Goal: Transaction & Acquisition: Purchase product/service

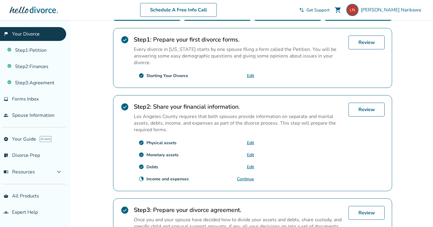
scroll to position [169, 0]
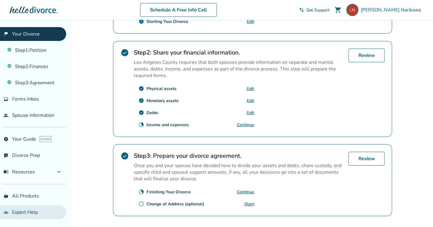
click at [37, 213] on link "groups Expert Help" at bounding box center [33, 212] width 66 height 14
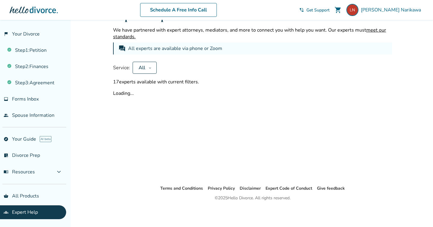
scroll to position [169, 0]
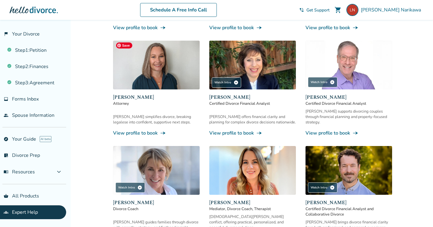
click at [143, 65] on img at bounding box center [156, 65] width 87 height 49
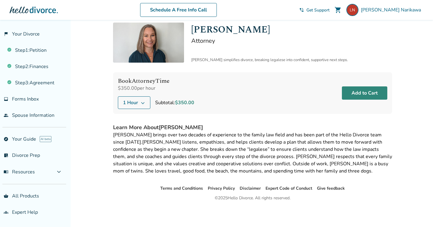
click at [372, 87] on button "Add to Cart" at bounding box center [364, 92] width 45 height 13
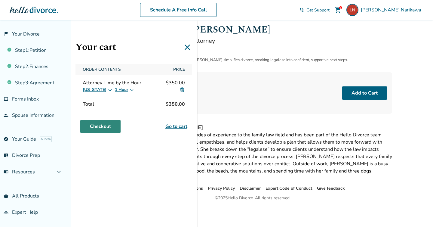
click at [94, 123] on link "Checkout" at bounding box center [100, 126] width 40 height 13
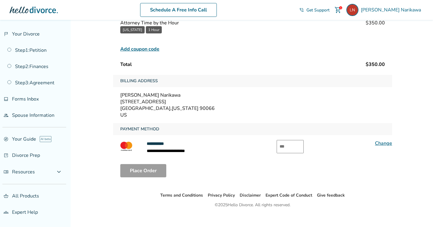
scroll to position [59, 0]
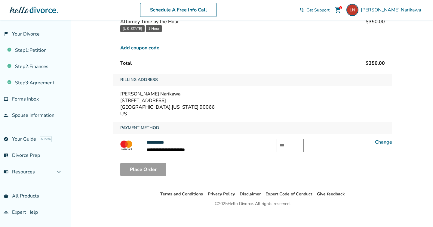
click at [131, 49] on span "Add coupon code" at bounding box center [139, 47] width 39 height 7
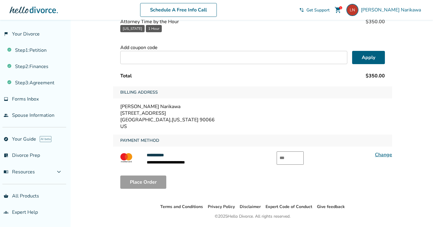
click at [158, 54] on input "text" at bounding box center [233, 57] width 227 height 13
paste input "*****"
type input "*****"
click at [365, 54] on button "Apply" at bounding box center [368, 57] width 33 height 13
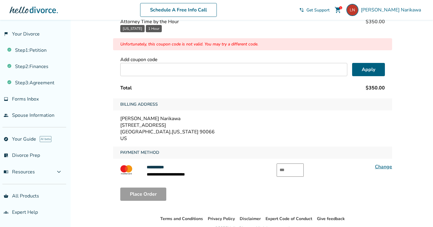
click at [192, 72] on input "text" at bounding box center [233, 69] width 227 height 13
type input "*"
click at [366, 67] on button "Apply" at bounding box center [368, 69] width 33 height 13
click at [368, 72] on button "Apply" at bounding box center [368, 69] width 33 height 13
click at [222, 78] on div "Order Contents Attorney Time by the Hour $350.00 California 1 Hour Unfortunatel…" at bounding box center [252, 46] width 279 height 93
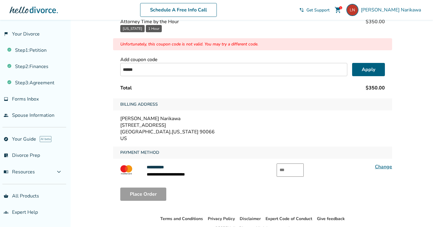
click at [222, 70] on input "******" at bounding box center [233, 69] width 227 height 13
paste input "*"
click at [363, 70] on button "Apply" at bounding box center [368, 69] width 33 height 13
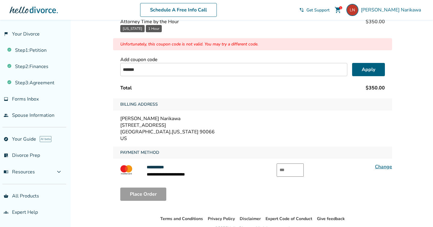
click at [134, 70] on input "*******" at bounding box center [233, 69] width 227 height 13
paste input "******"
click at [356, 69] on button "Apply" at bounding box center [368, 69] width 33 height 13
click at [368, 70] on button "Apply" at bounding box center [368, 69] width 33 height 13
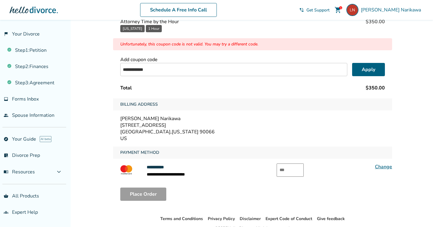
click at [148, 66] on input "**********" at bounding box center [233, 69] width 227 height 13
paste input "text"
click at [365, 69] on button "Apply" at bounding box center [368, 69] width 33 height 13
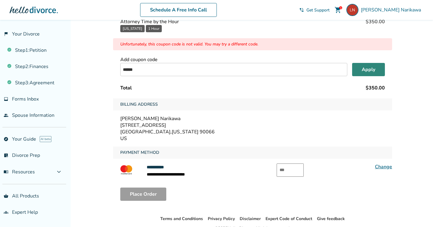
click at [365, 69] on button "Apply" at bounding box center [368, 69] width 33 height 13
click at [152, 70] on input "******" at bounding box center [233, 69] width 227 height 13
paste input "*"
click at [378, 72] on button "Apply" at bounding box center [368, 69] width 33 height 13
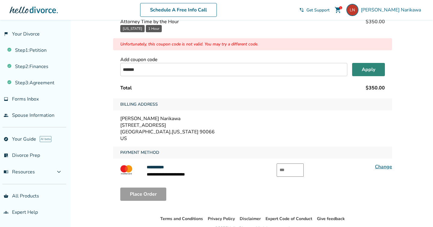
click at [378, 72] on button "Apply" at bounding box center [368, 69] width 33 height 13
drag, startPoint x: 132, startPoint y: 69, endPoint x: 113, endPoint y: 69, distance: 19.5
click at [113, 69] on div "**********" at bounding box center [252, 88] width 289 height 254
click at [352, 70] on div "******* Apply" at bounding box center [252, 69] width 265 height 13
click at [367, 71] on button "Apply" at bounding box center [368, 69] width 33 height 13
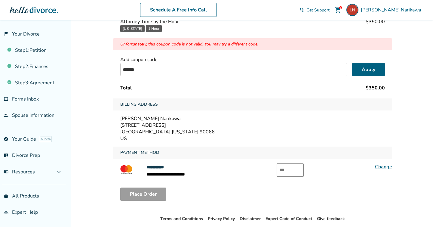
click at [195, 71] on input "*******" at bounding box center [233, 69] width 227 height 13
paste input "text"
type input "*******"
click at [376, 72] on button "Apply" at bounding box center [368, 69] width 33 height 13
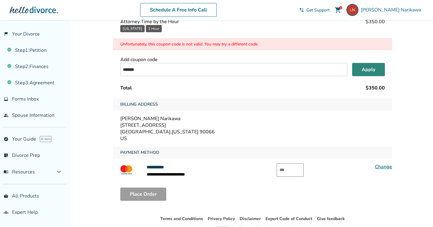
click at [376, 72] on button "Apply" at bounding box center [368, 69] width 33 height 13
click at [384, 165] on link "Change" at bounding box center [383, 166] width 17 height 7
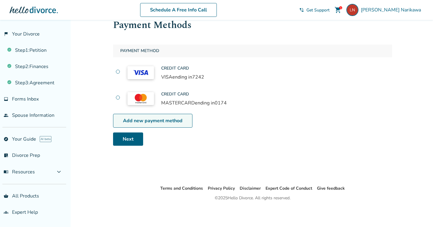
click at [164, 120] on link "Add new payment method" at bounding box center [152, 121] width 79 height 14
select select "**"
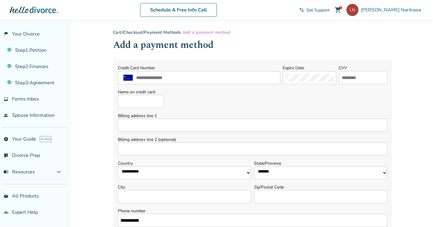
scroll to position [20, 0]
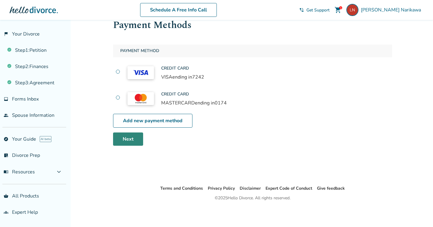
click at [129, 143] on link "Next" at bounding box center [128, 138] width 30 height 13
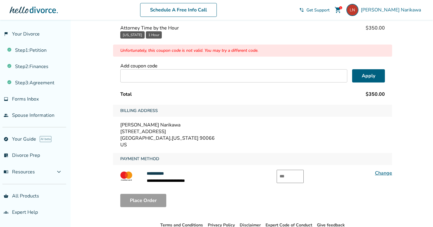
scroll to position [88, 0]
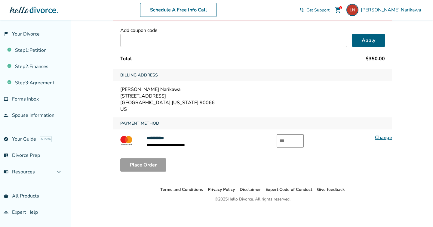
click at [290, 137] on input "text" at bounding box center [290, 140] width 27 height 13
type input "***"
click at [140, 165] on button "Place Order" at bounding box center [143, 164] width 46 height 13
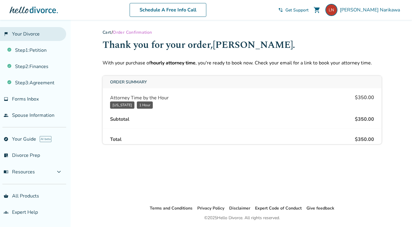
click at [30, 37] on link "flag_2 Your Divorce" at bounding box center [33, 34] width 66 height 14
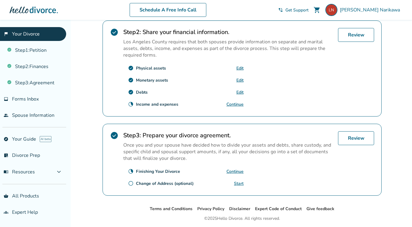
scroll to position [208, 0]
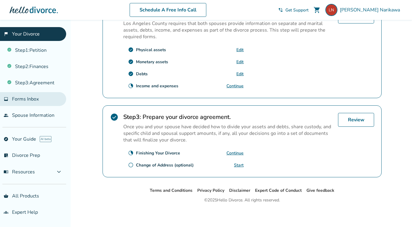
click at [31, 99] on span "Forms Inbox" at bounding box center [25, 99] width 27 height 7
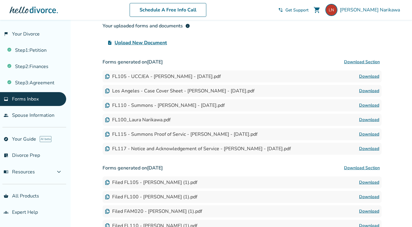
scroll to position [68, 0]
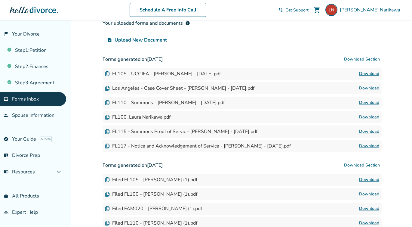
click at [373, 72] on link "Download" at bounding box center [369, 73] width 20 height 7
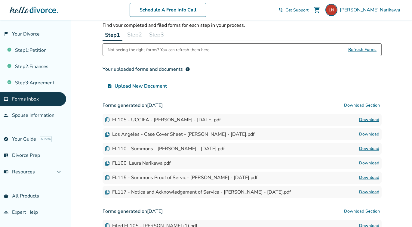
scroll to position [0, 0]
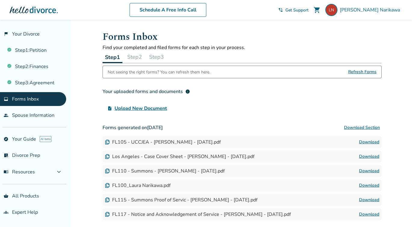
click at [130, 56] on button "Step 2" at bounding box center [135, 57] width 20 height 12
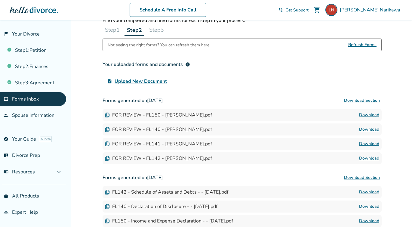
scroll to position [20, 0]
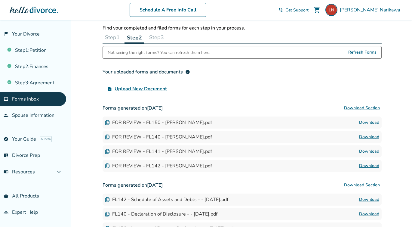
click at [162, 35] on button "Step 3" at bounding box center [157, 37] width 20 height 12
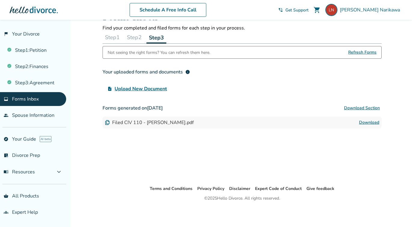
click at [135, 36] on button "Step 2" at bounding box center [135, 37] width 20 height 12
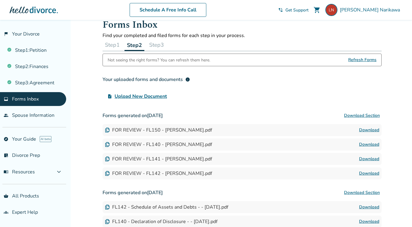
scroll to position [12, 0]
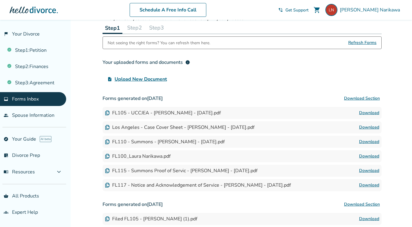
scroll to position [30, 0]
click at [242, 97] on h3 "Forms generated on August 8, 2025 Download Section" at bounding box center [242, 98] width 279 height 12
click at [197, 115] on div "FL105 - UCCJEA - Laura Narikawa - 2025-08-08.pdf" at bounding box center [163, 112] width 116 height 7
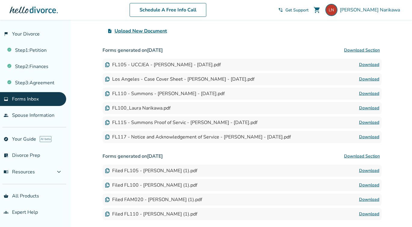
scroll to position [76, 0]
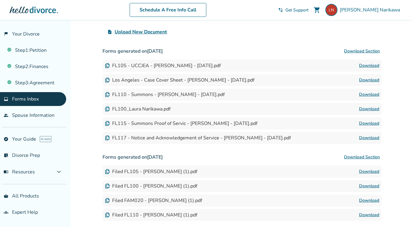
click at [106, 66] on img at bounding box center [107, 65] width 5 height 5
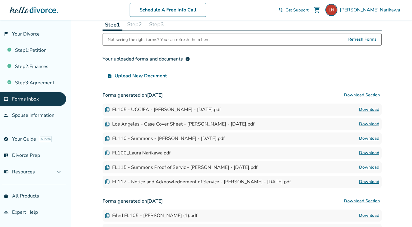
scroll to position [0, 0]
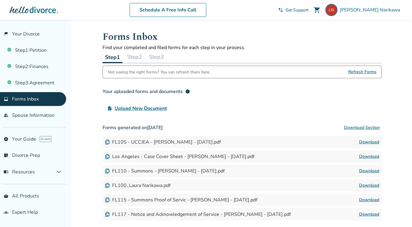
click at [138, 55] on button "Step 2" at bounding box center [135, 57] width 20 height 12
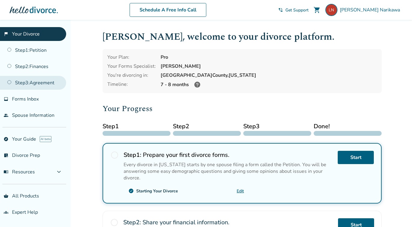
click at [35, 87] on link "Step 3 : Agreement" at bounding box center [33, 83] width 66 height 14
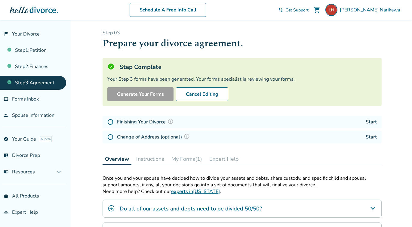
scroll to position [2, 0]
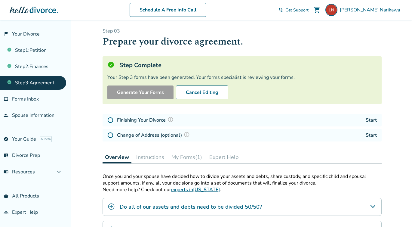
click at [107, 119] on img at bounding box center [110, 120] width 6 height 6
click at [110, 119] on img at bounding box center [110, 120] width 6 height 6
click at [109, 120] on img at bounding box center [110, 120] width 6 height 6
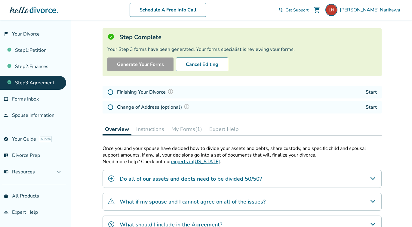
scroll to position [33, 0]
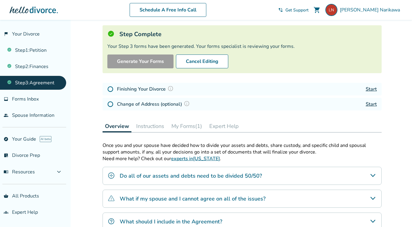
click at [161, 88] on h4 "Finishing Your Divorce" at bounding box center [146, 89] width 58 height 8
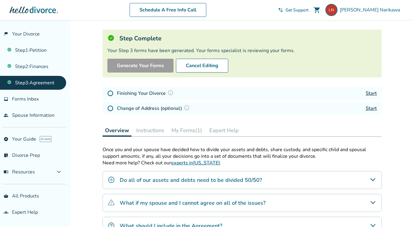
scroll to position [28, 0]
click at [373, 92] on link "Start" at bounding box center [371, 93] width 11 height 7
